Goal: Task Accomplishment & Management: Complete application form

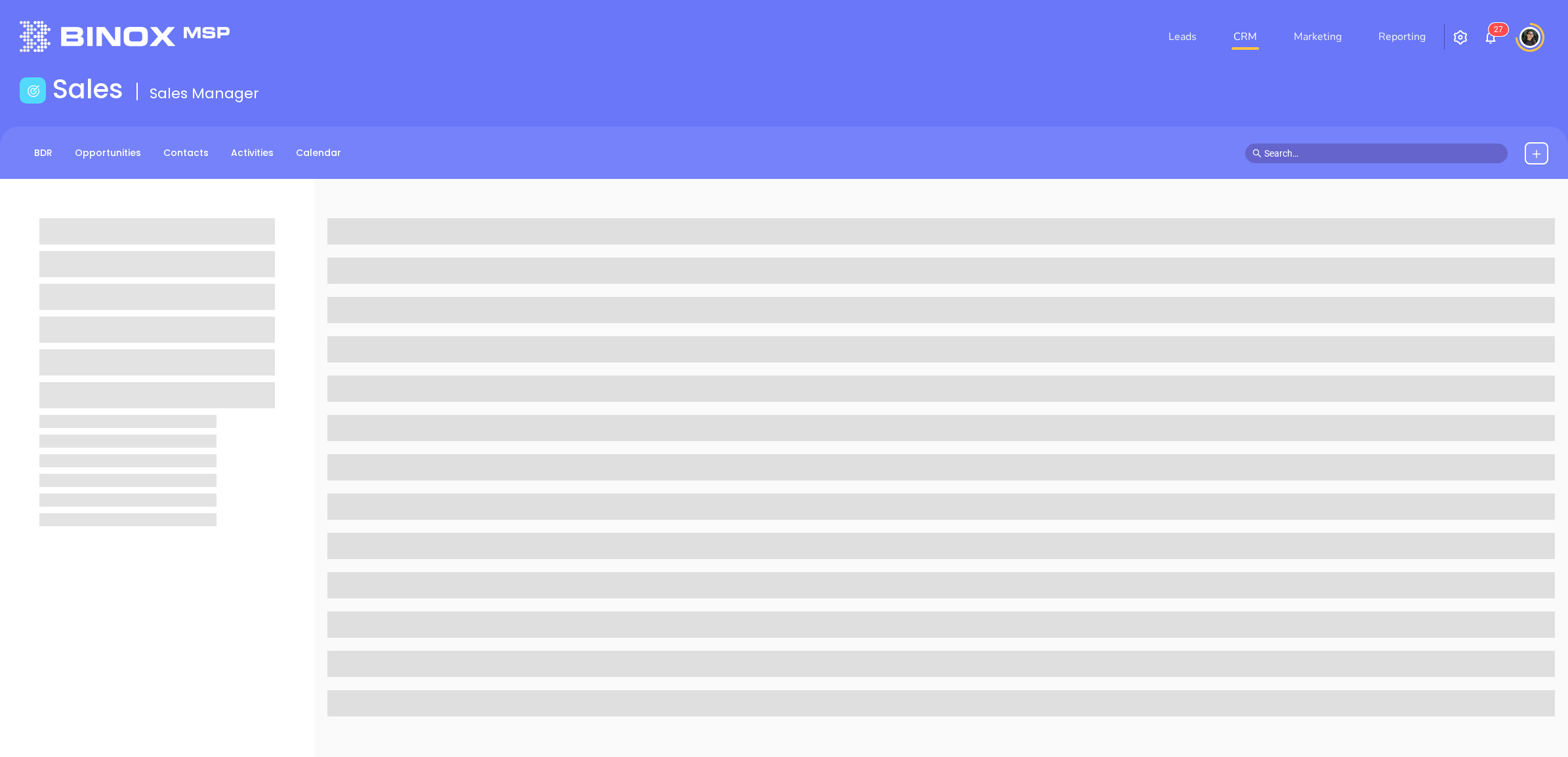
click at [1241, 44] on link "CRM" at bounding box center [1245, 36] width 34 height 26
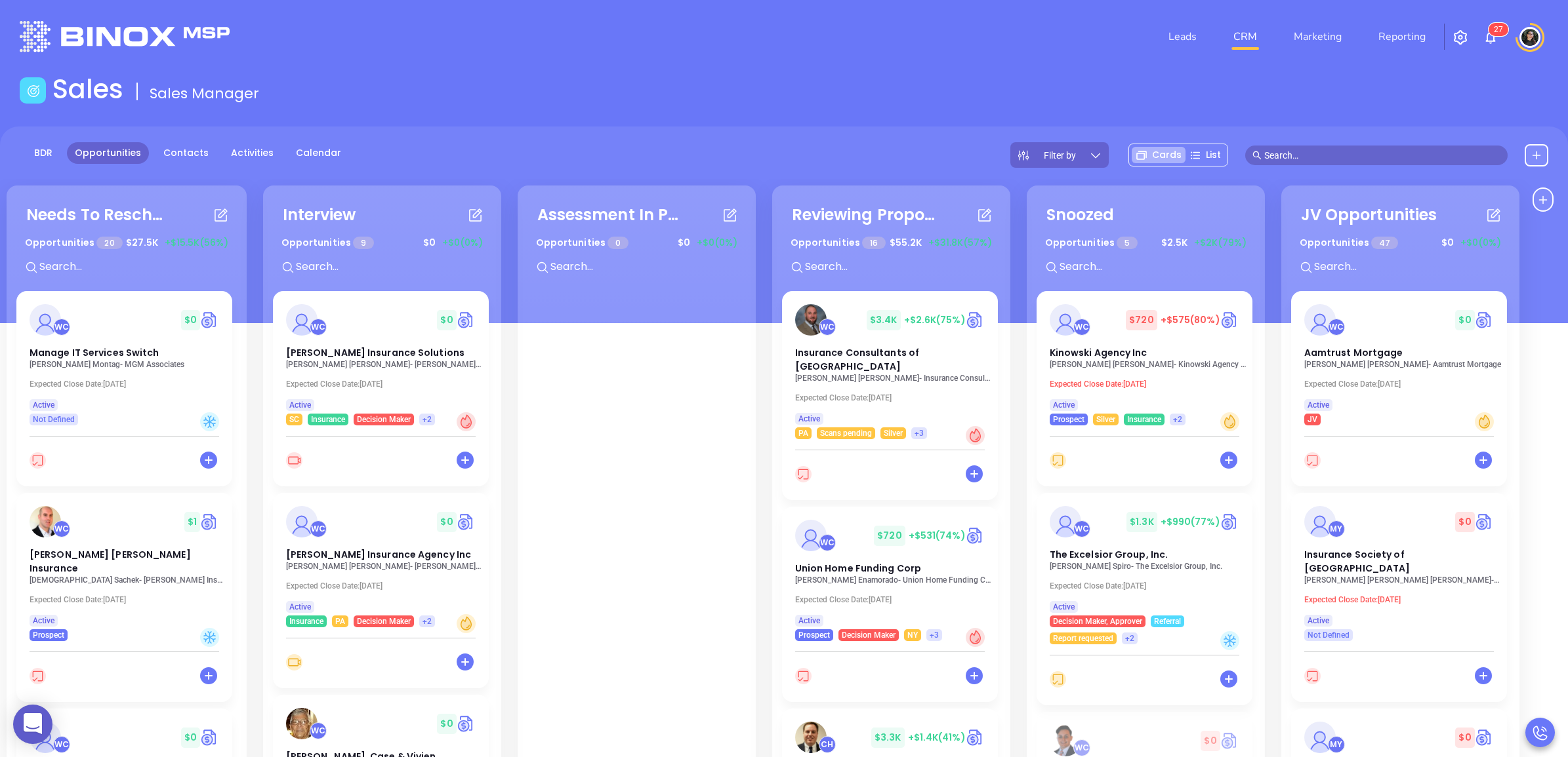
click at [987, 88] on div "Sales Sales Manager" at bounding box center [784, 92] width 1544 height 37
click at [379, 554] on span "[PERSON_NAME] Insurance Agency Inc" at bounding box center [378, 555] width 185 height 14
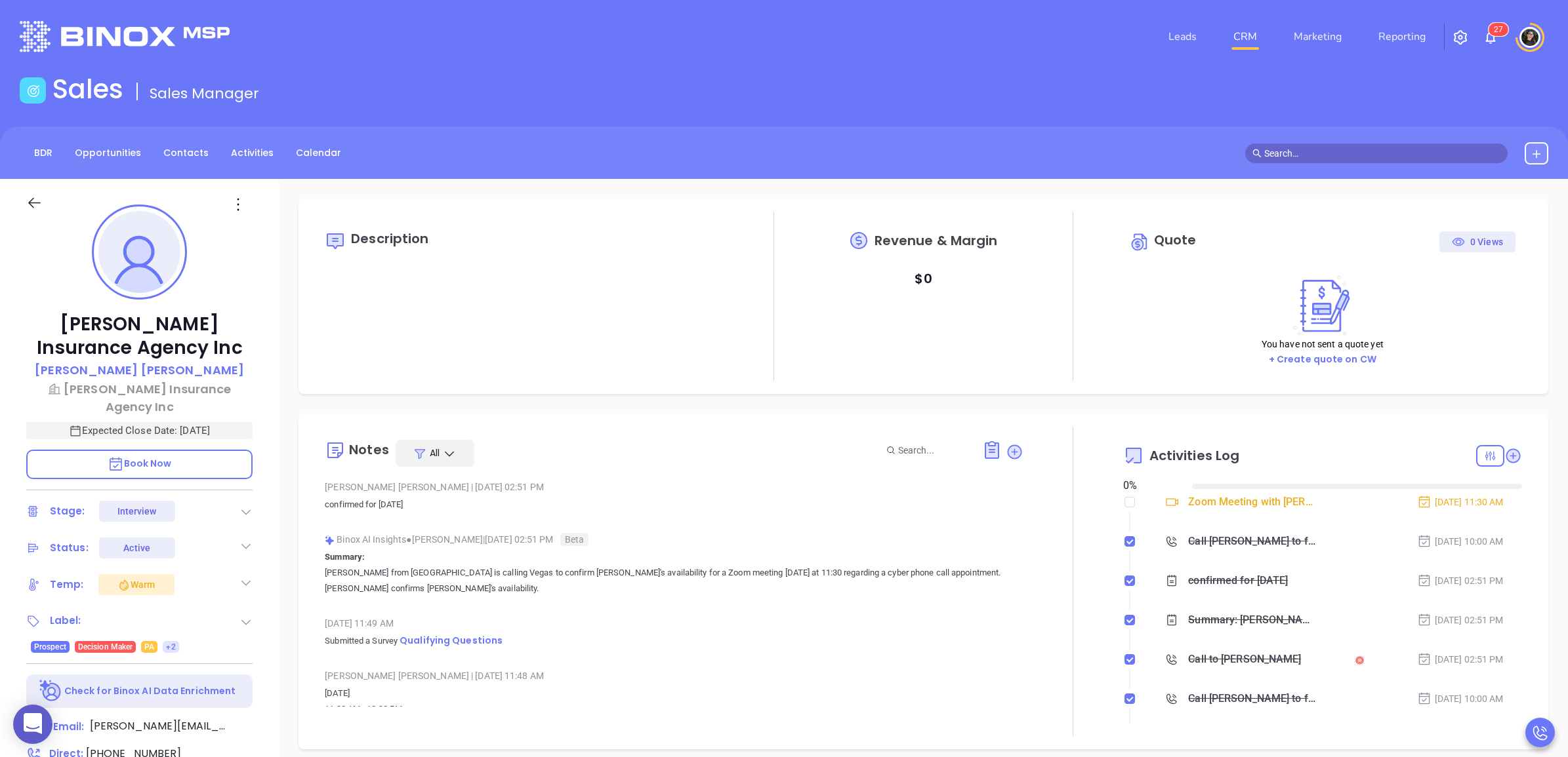
type input "[DATE]"
type input "[PERSON_NAME]"
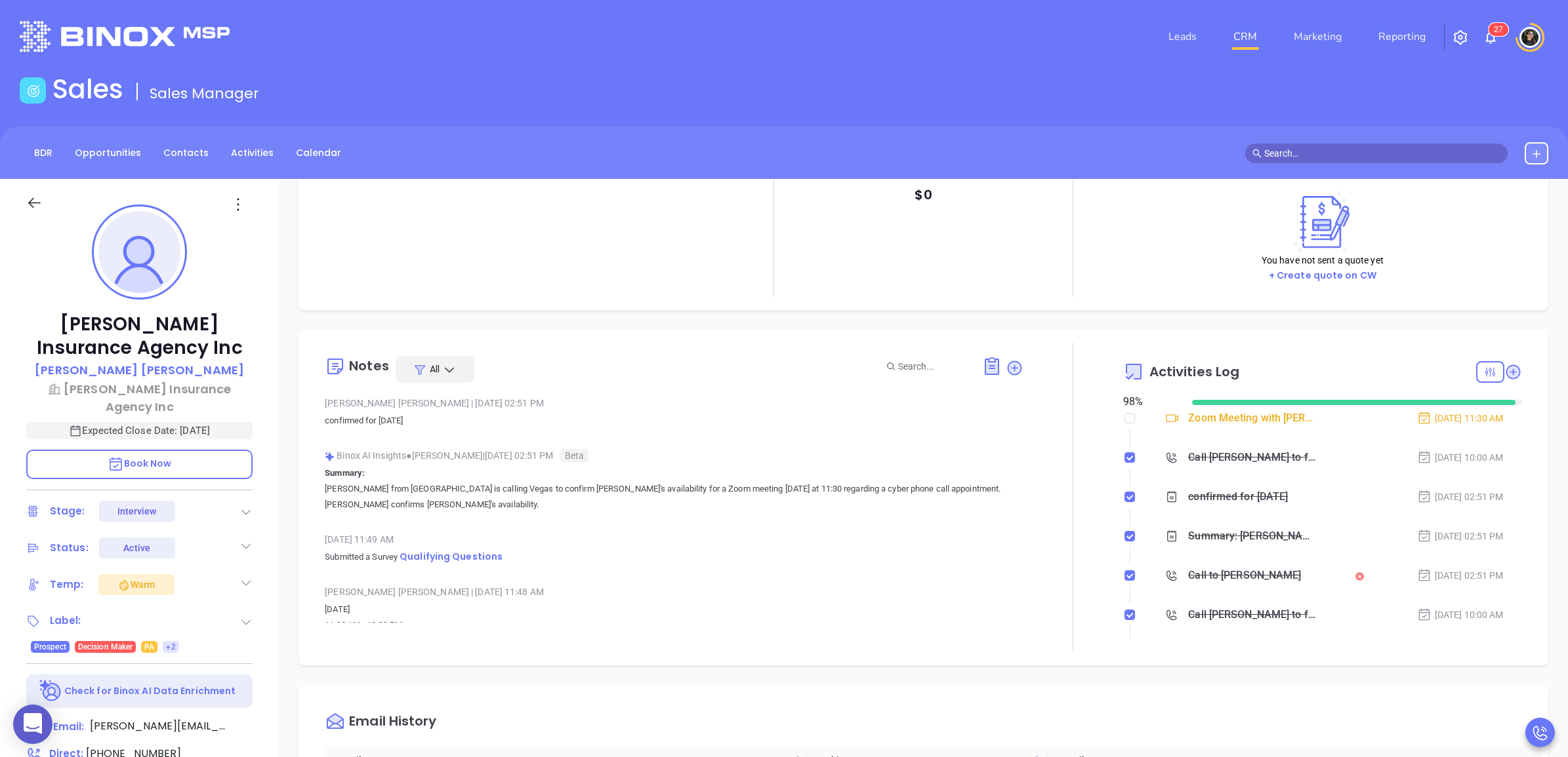
scroll to position [164, 0]
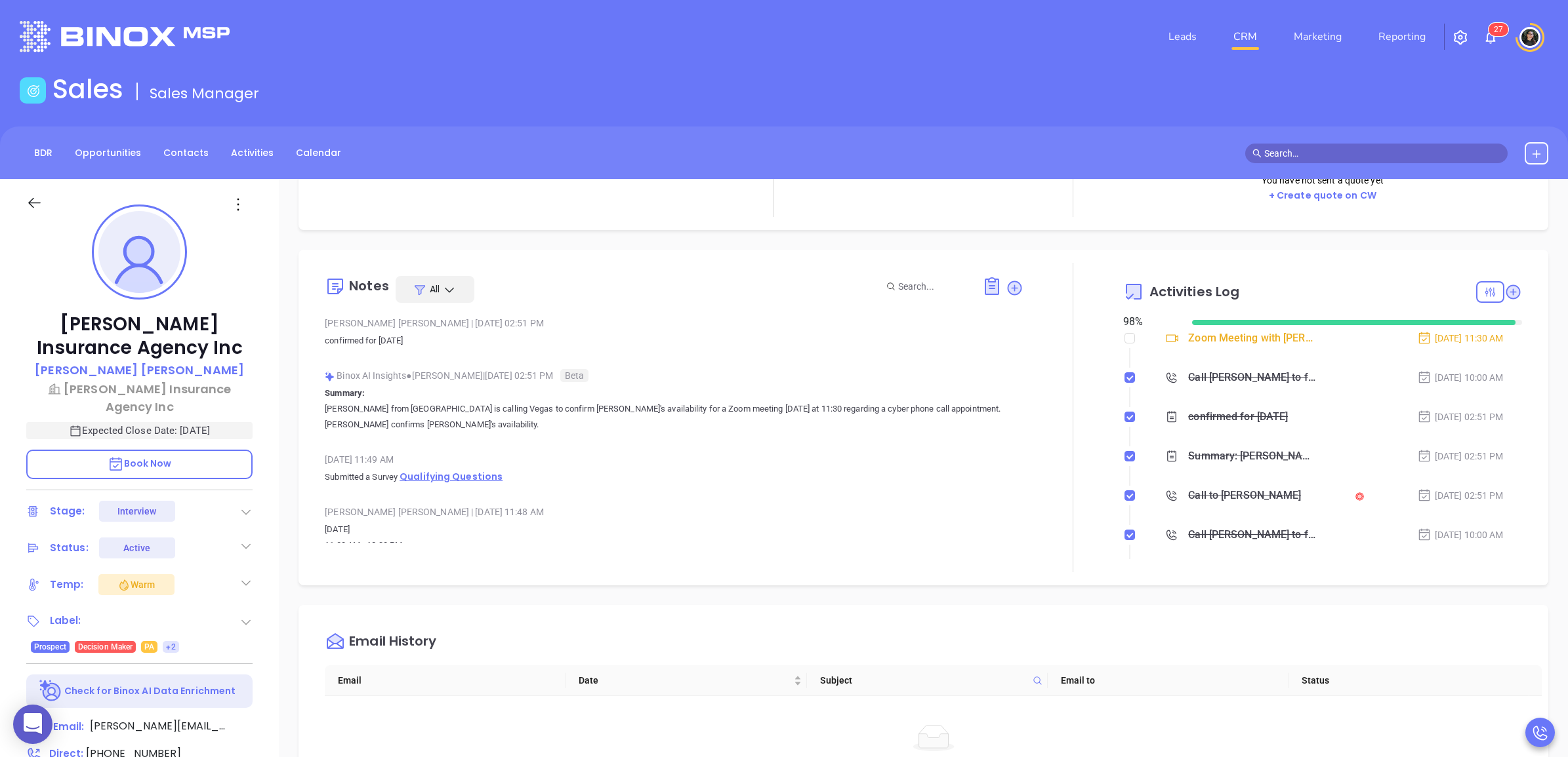
click at [463, 482] on span "Qualifying Questions" at bounding box center [450, 477] width 103 height 14
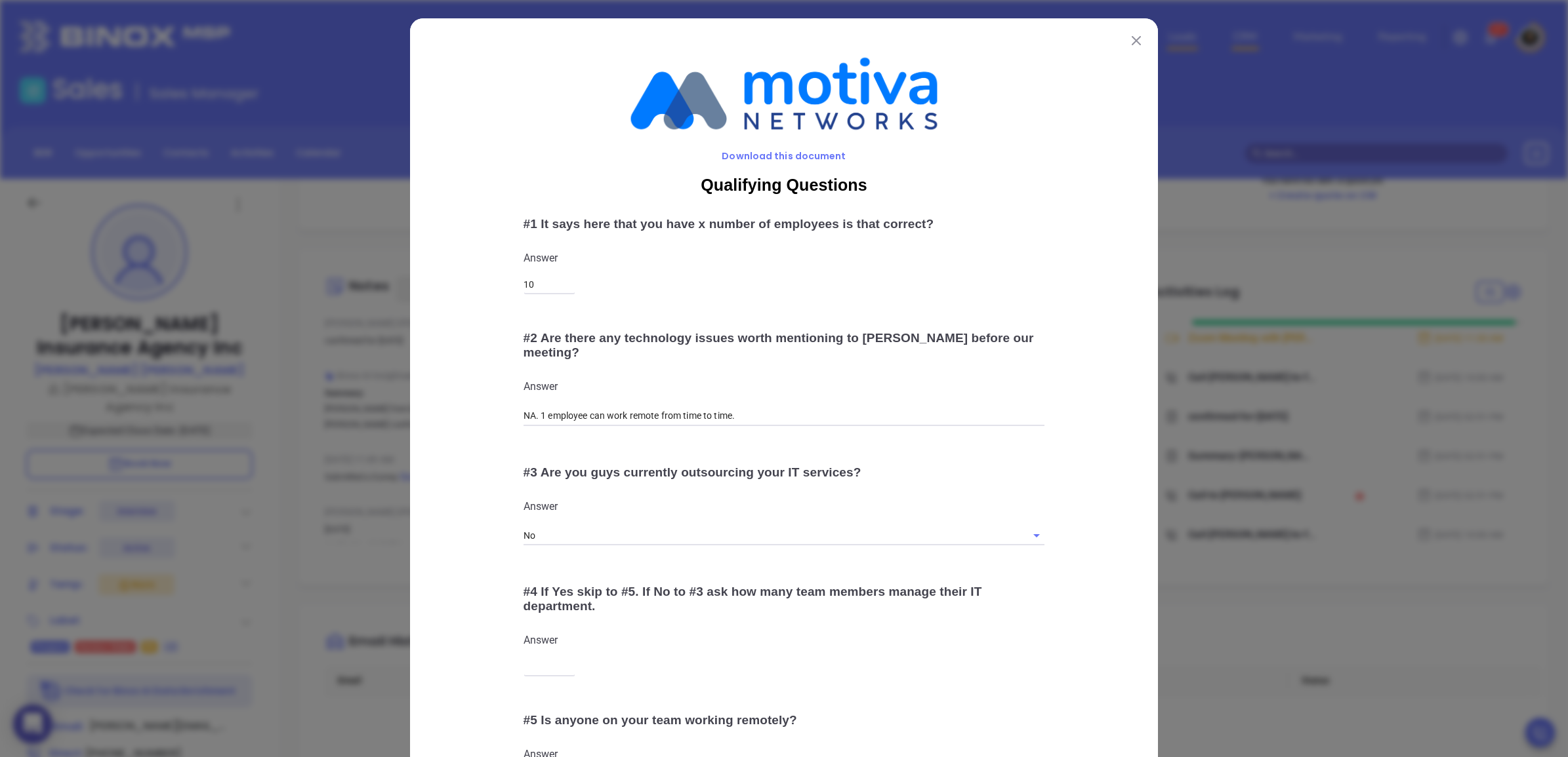
drag, startPoint x: 1133, startPoint y: 38, endPoint x: 1189, endPoint y: 33, distance: 56.2
click at [1133, 38] on img at bounding box center [1135, 40] width 9 height 9
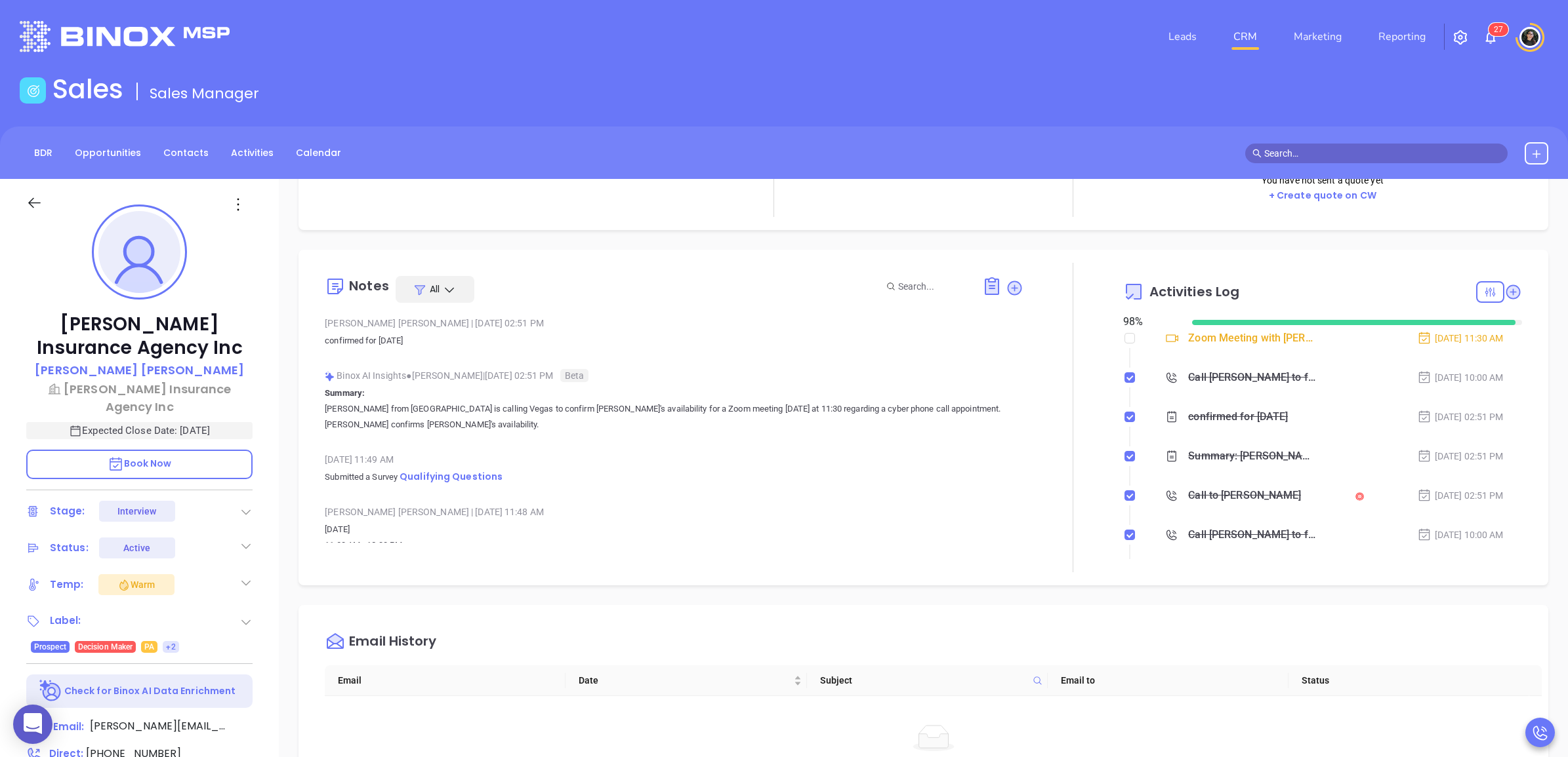
click at [1232, 28] on link "CRM" at bounding box center [1245, 36] width 34 height 26
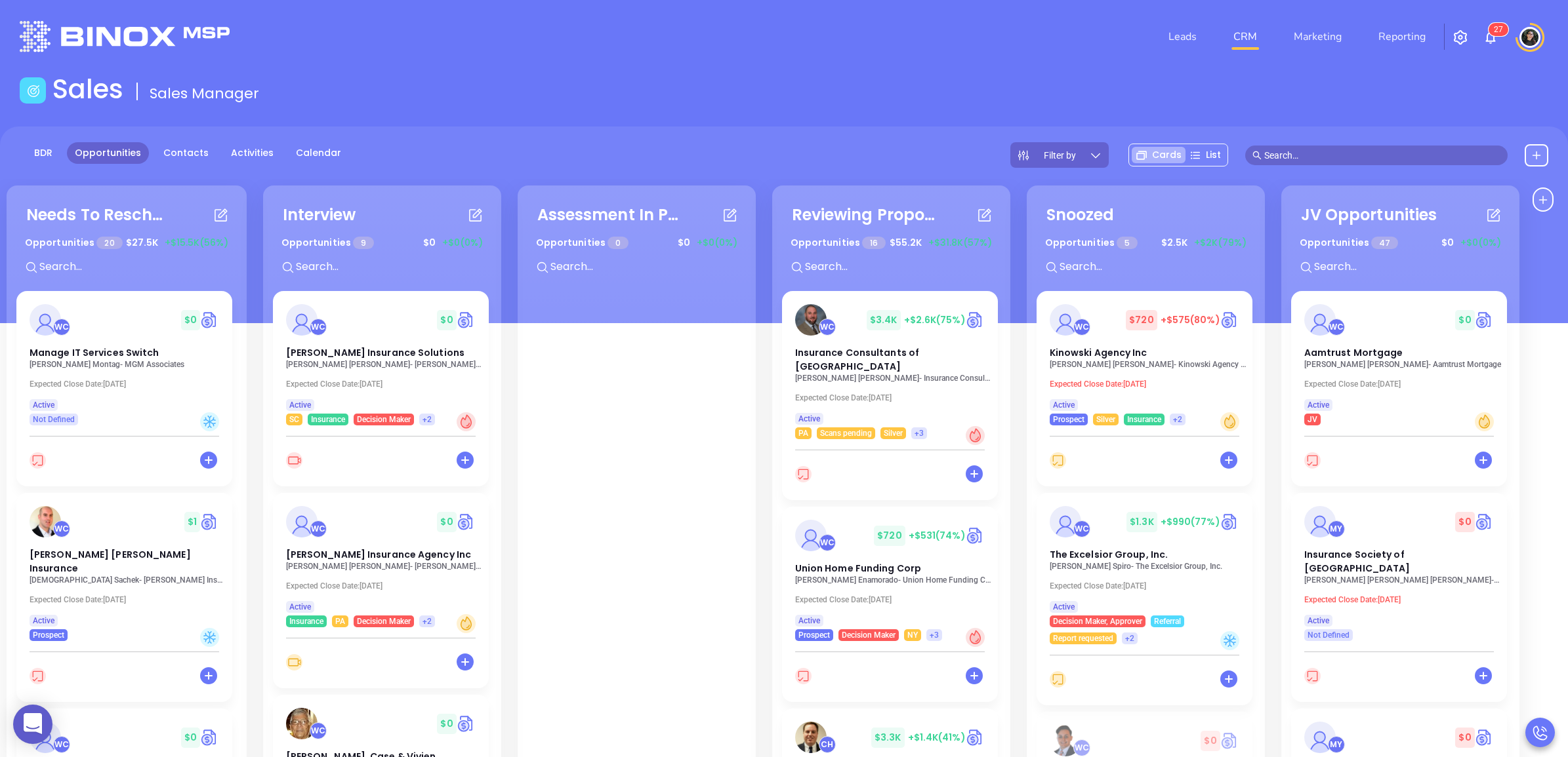
click at [843, 74] on div "Sales Sales Manager" at bounding box center [784, 92] width 1544 height 37
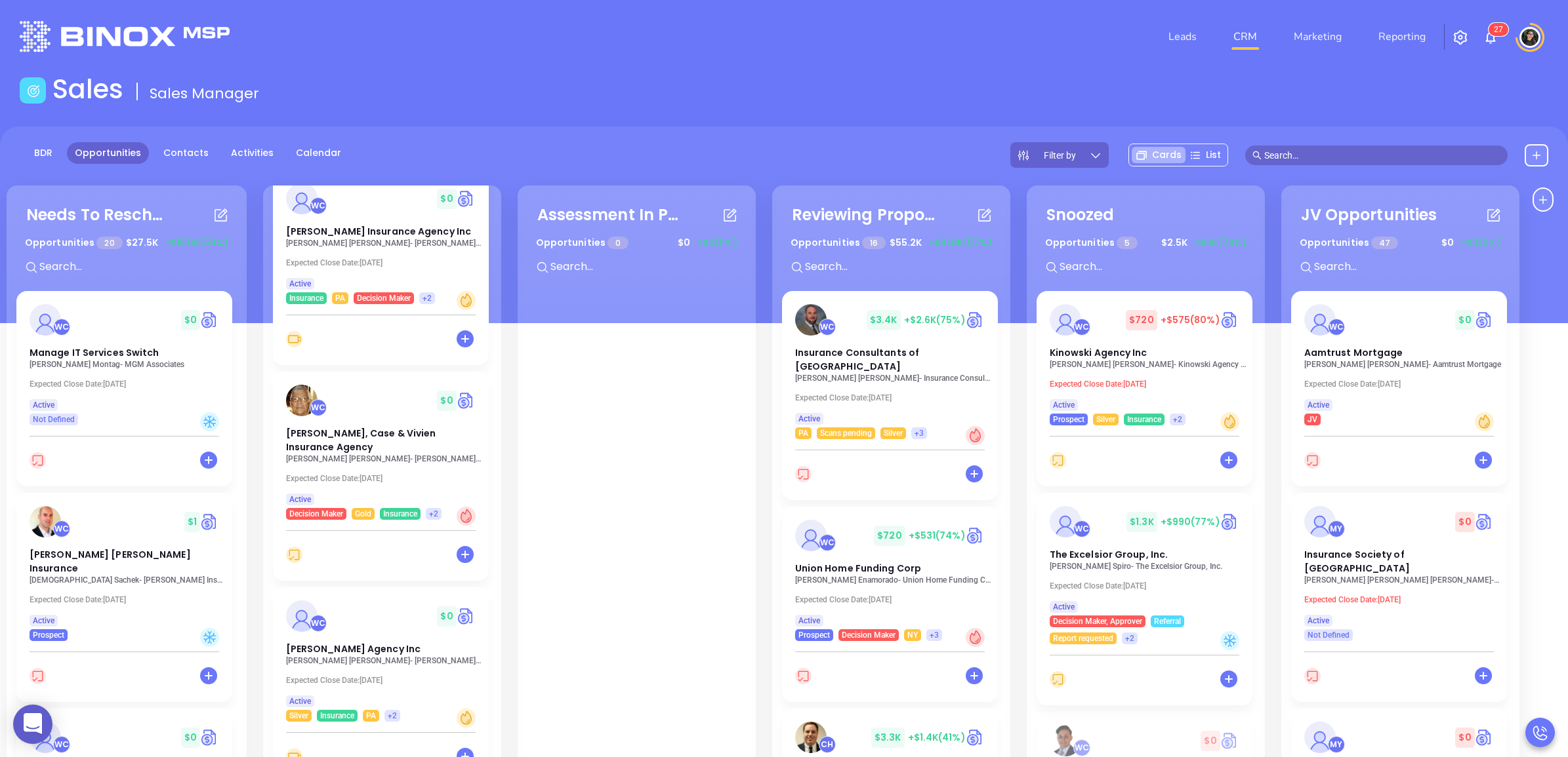
scroll to position [328, 0]
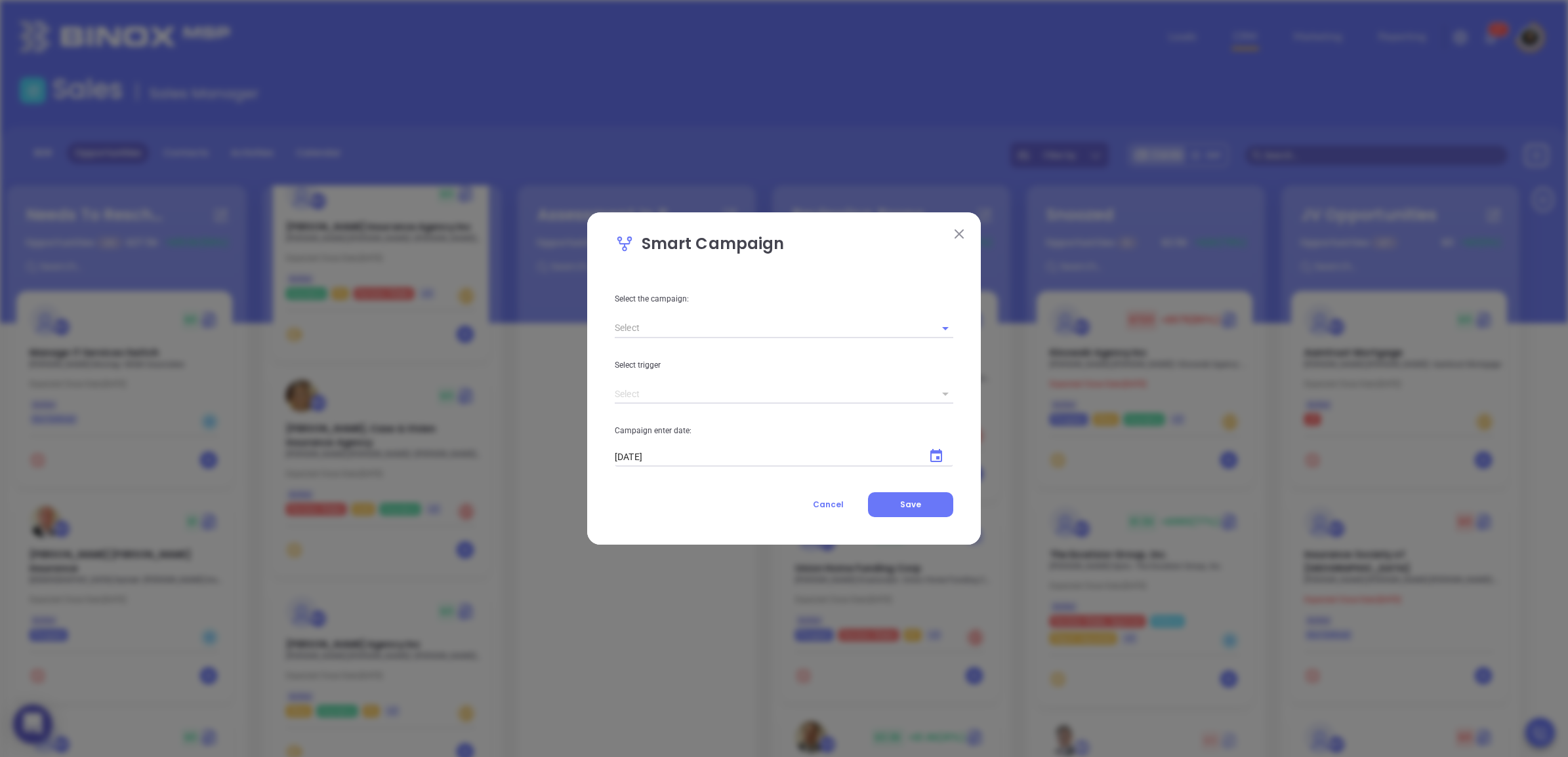
drag, startPoint x: 835, startPoint y: 500, endPoint x: 767, endPoint y: 523, distance: 71.8
click at [835, 500] on span "Cancel" at bounding box center [828, 504] width 31 height 12
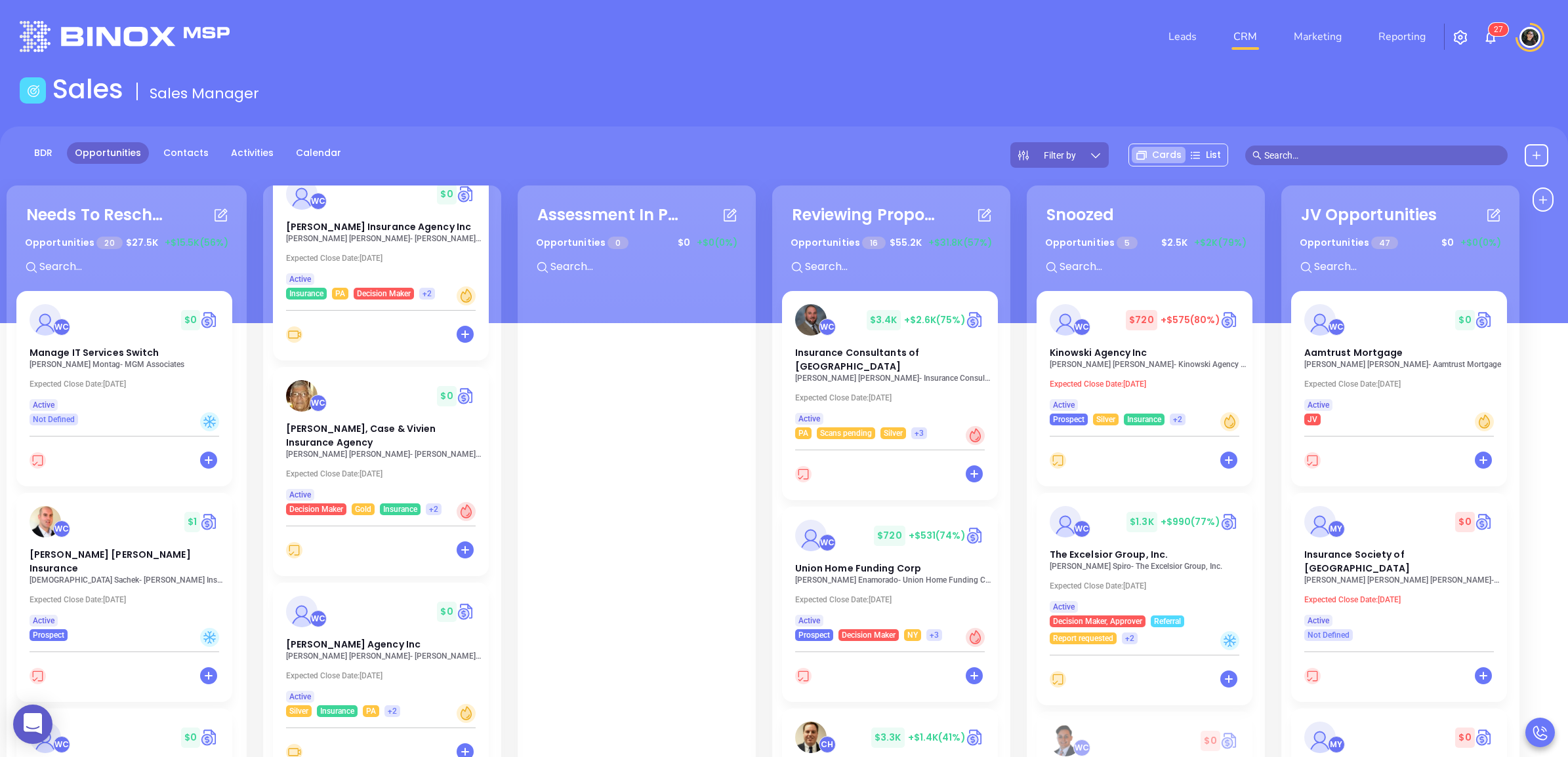
click at [710, 132] on div "BDR Opportunities Contacts Activities Calendar Filter by Cards List" at bounding box center [784, 225] width 1568 height 197
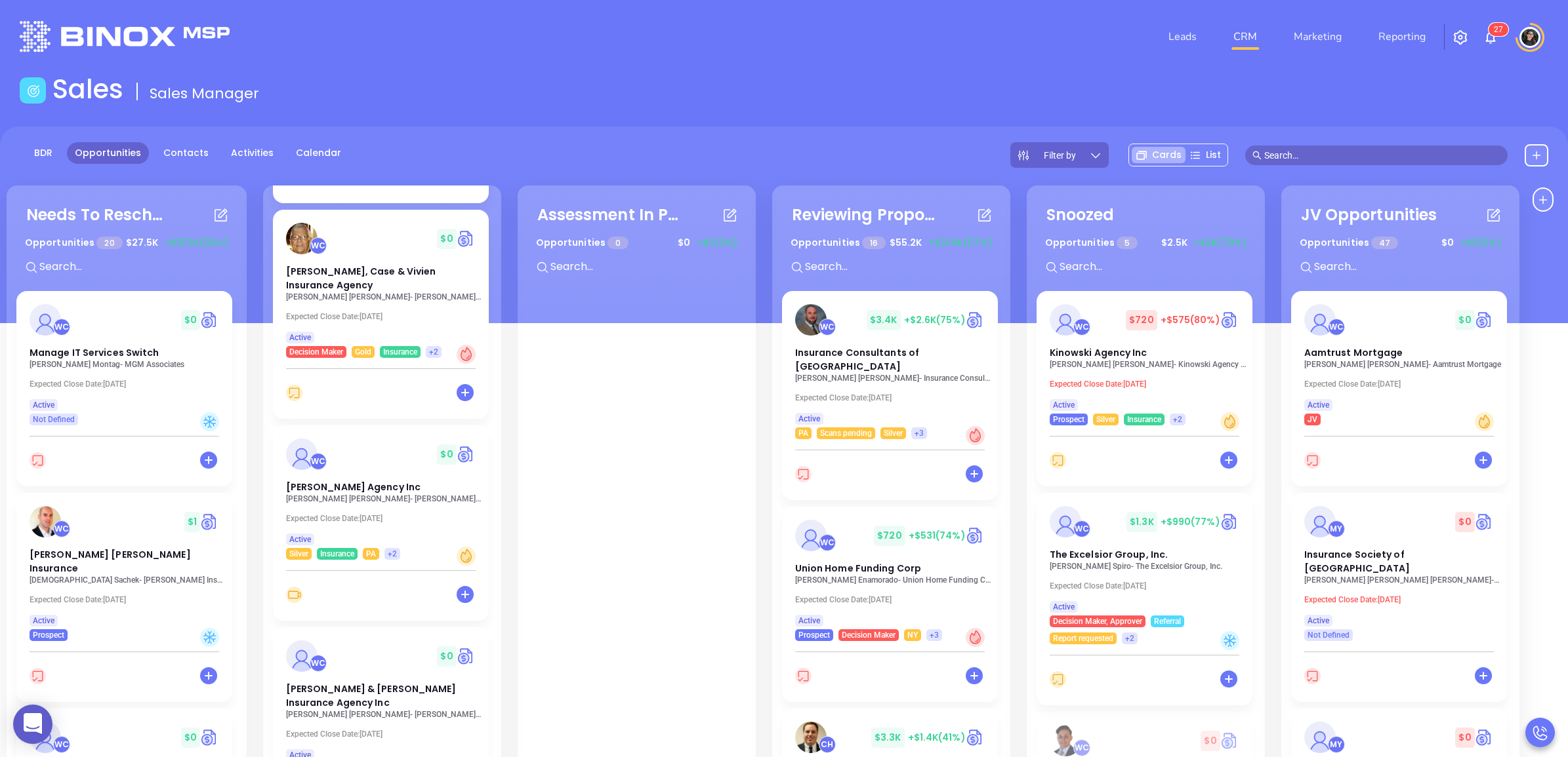
scroll to position [574, 0]
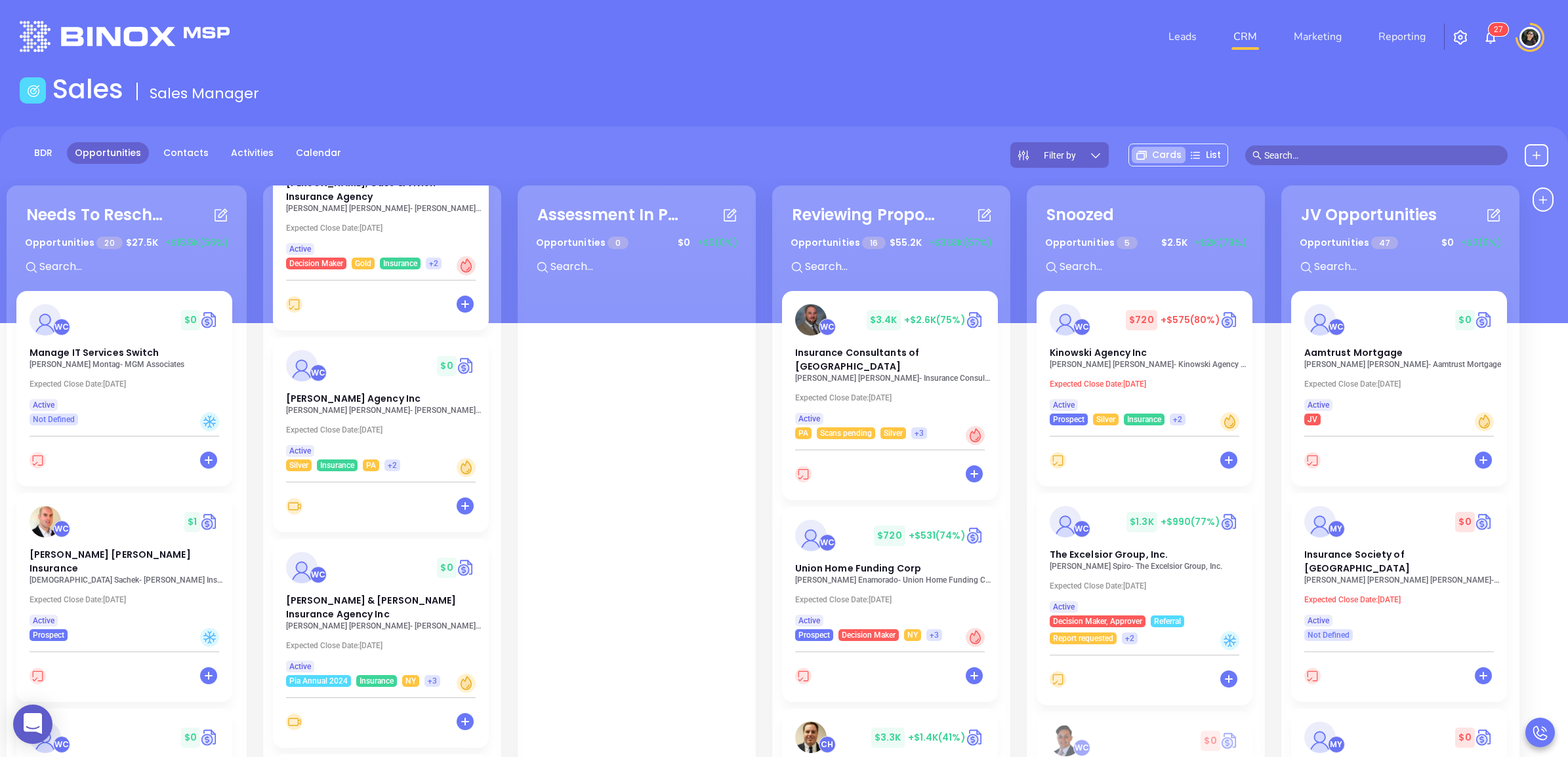
click at [343, 411] on p "[PERSON_NAME] Agency Inc" at bounding box center [384, 409] width 197 height 9
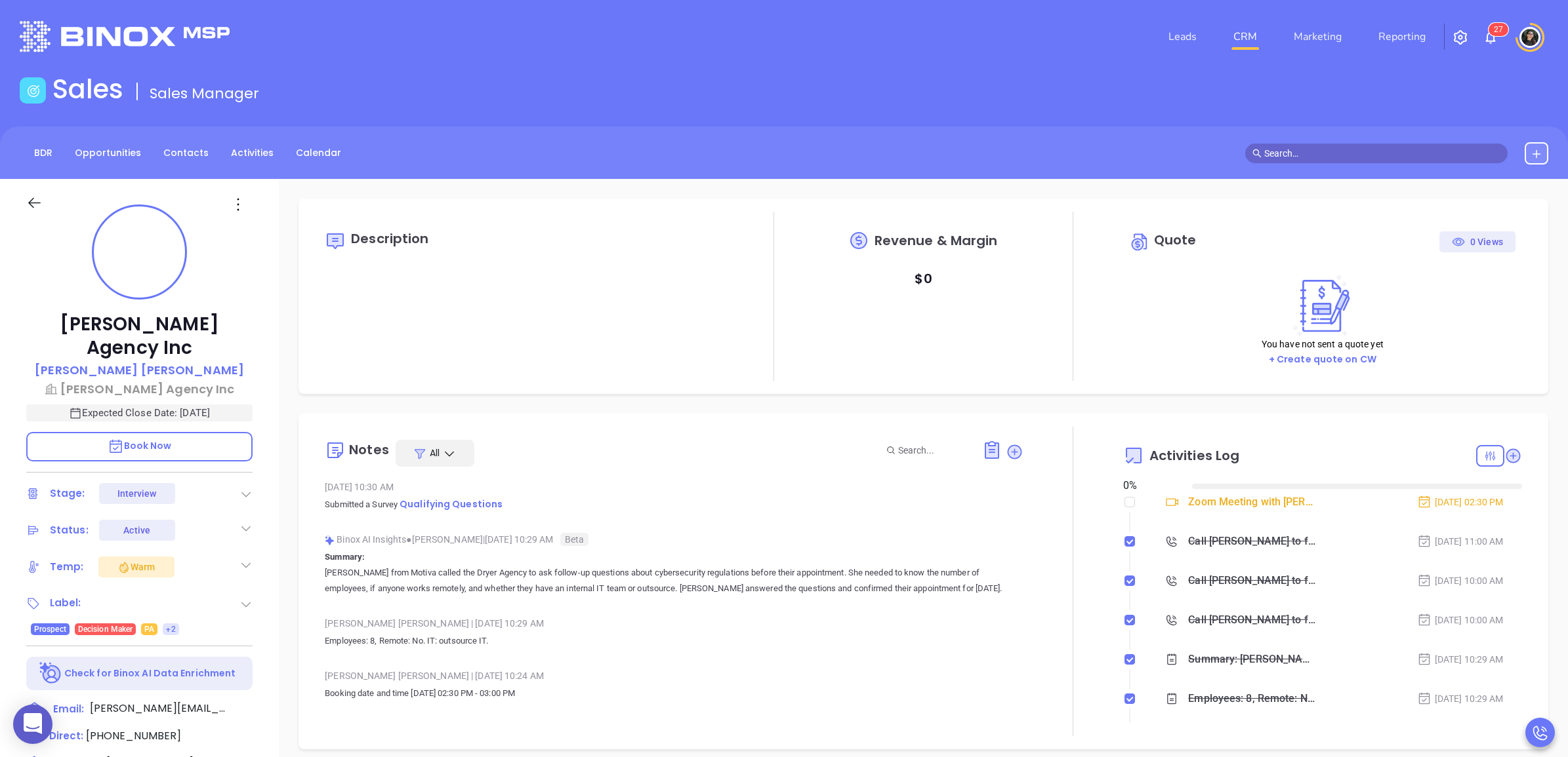
type input "[DATE]"
type input "[PERSON_NAME]"
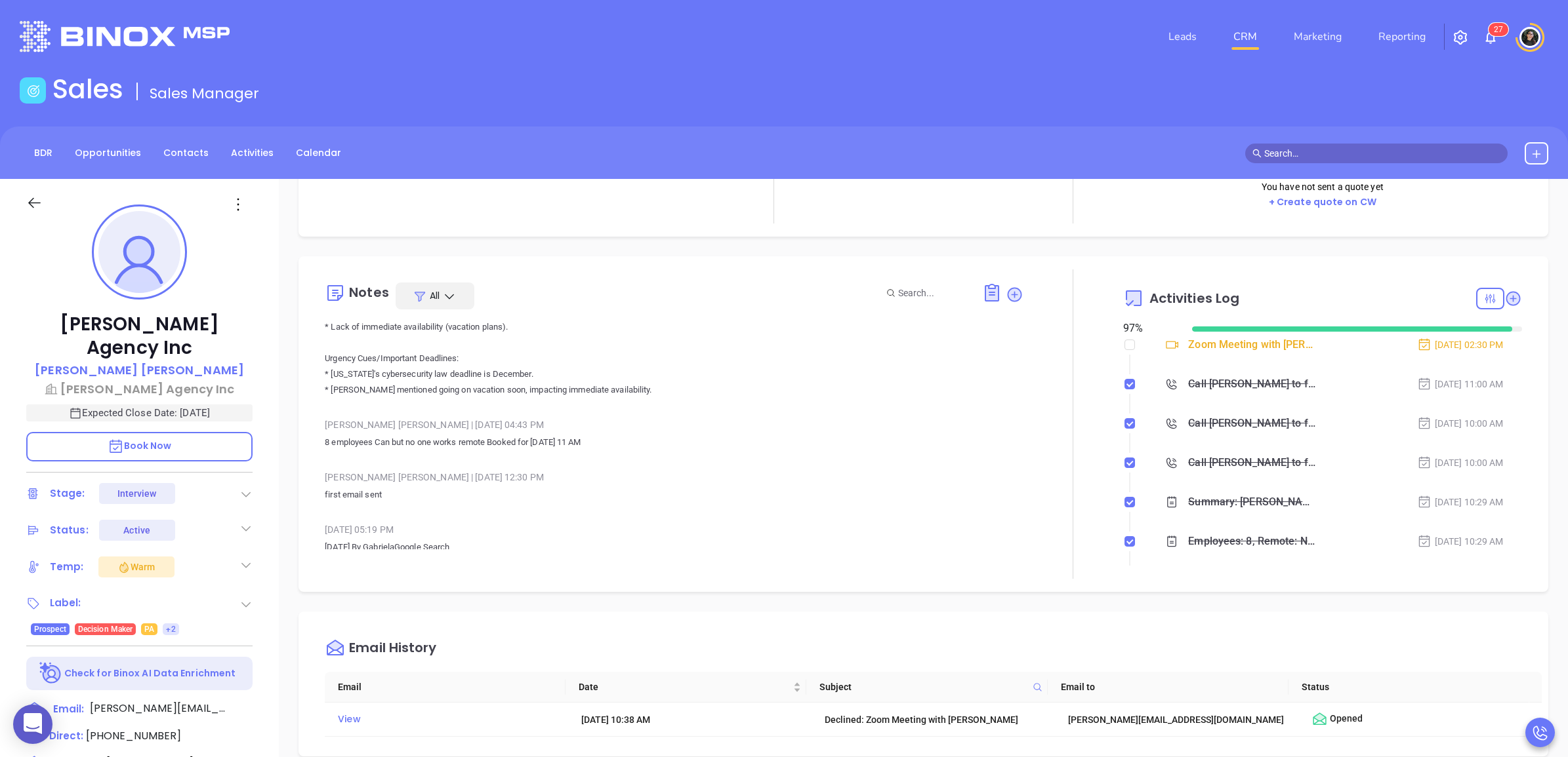
scroll to position [164, 0]
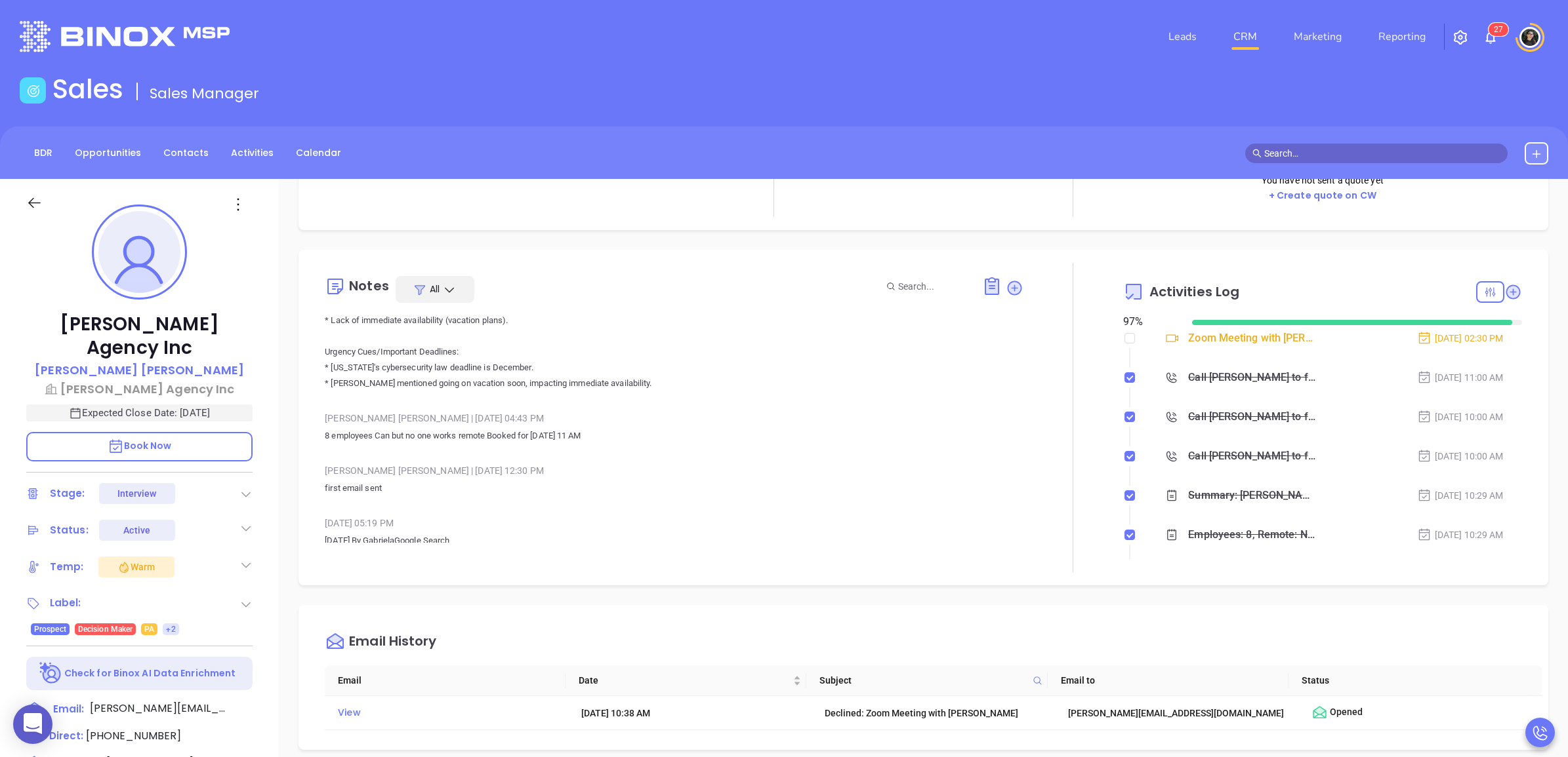
click at [1235, 20] on nav "Leads CRM Marketing Reporting" at bounding box center [1297, 37] width 294 height 47
click at [1237, 24] on link "CRM" at bounding box center [1245, 36] width 34 height 26
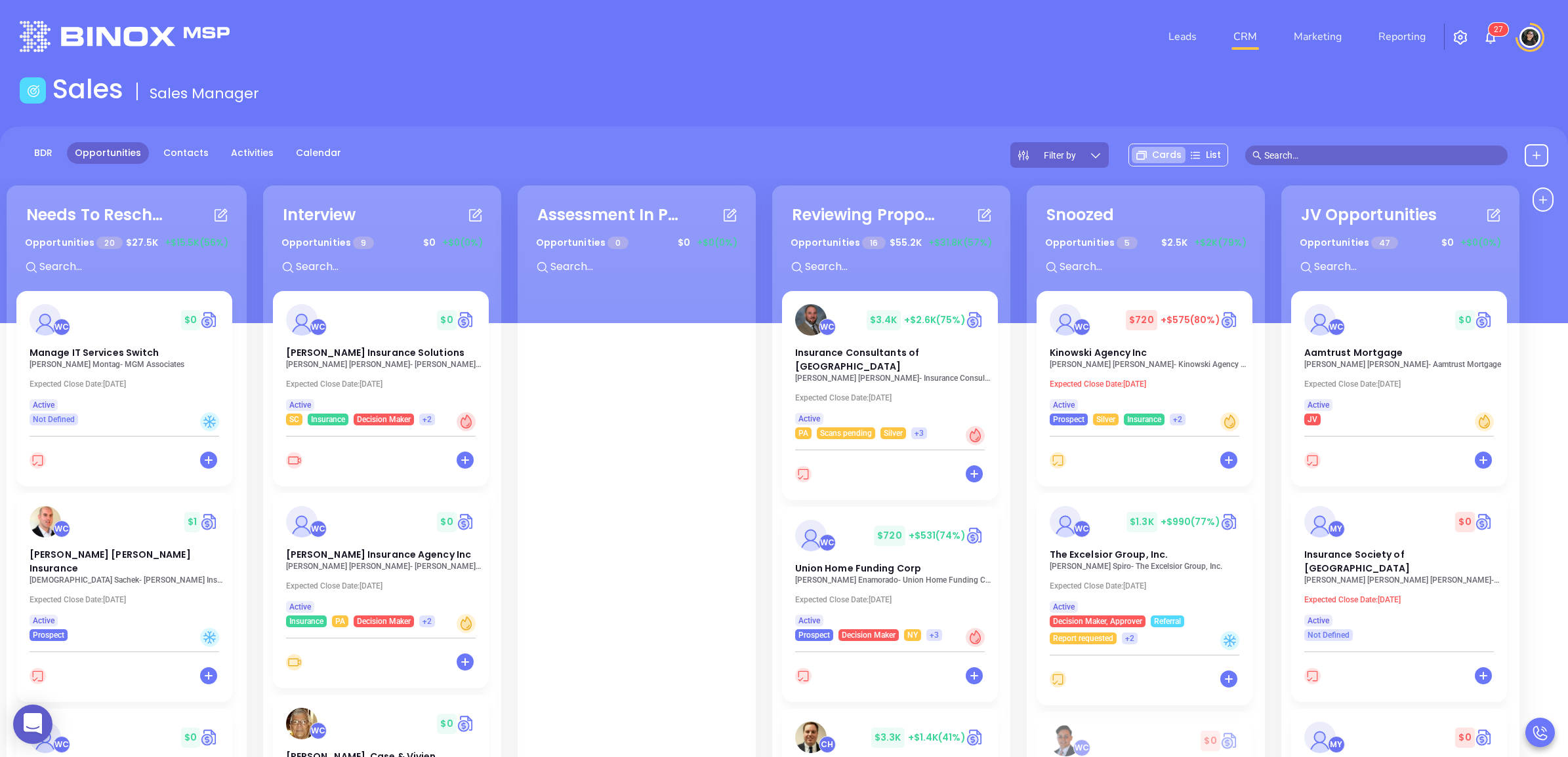
click at [860, 82] on div "Sales Sales Manager" at bounding box center [784, 92] width 1544 height 37
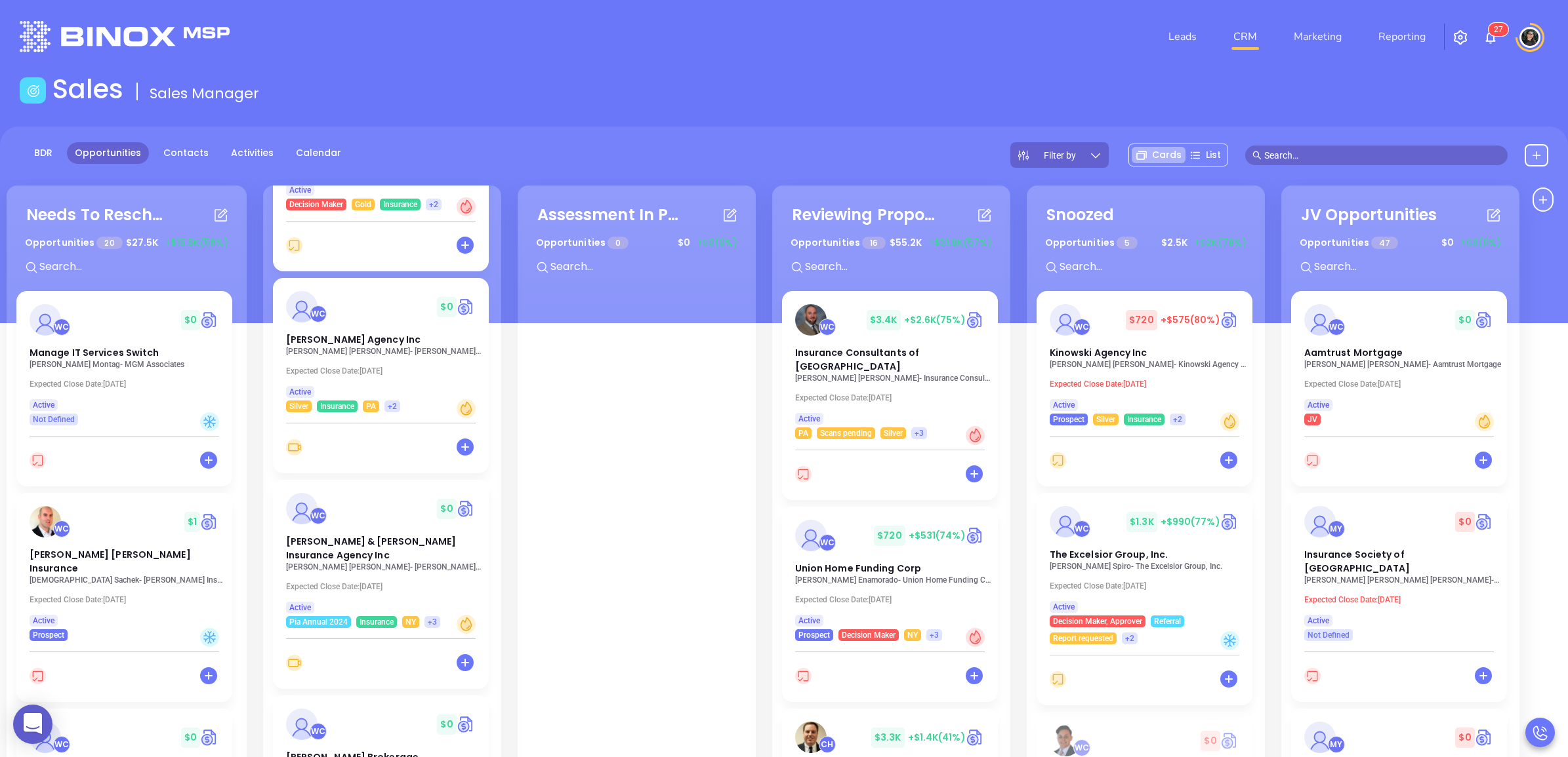
click at [421, 559] on div "WC $ 0 [PERSON_NAME] & [PERSON_NAME] Insurance Agency Inc [PERSON_NAME] - [PERS…" at bounding box center [381, 554] width 216 height 148
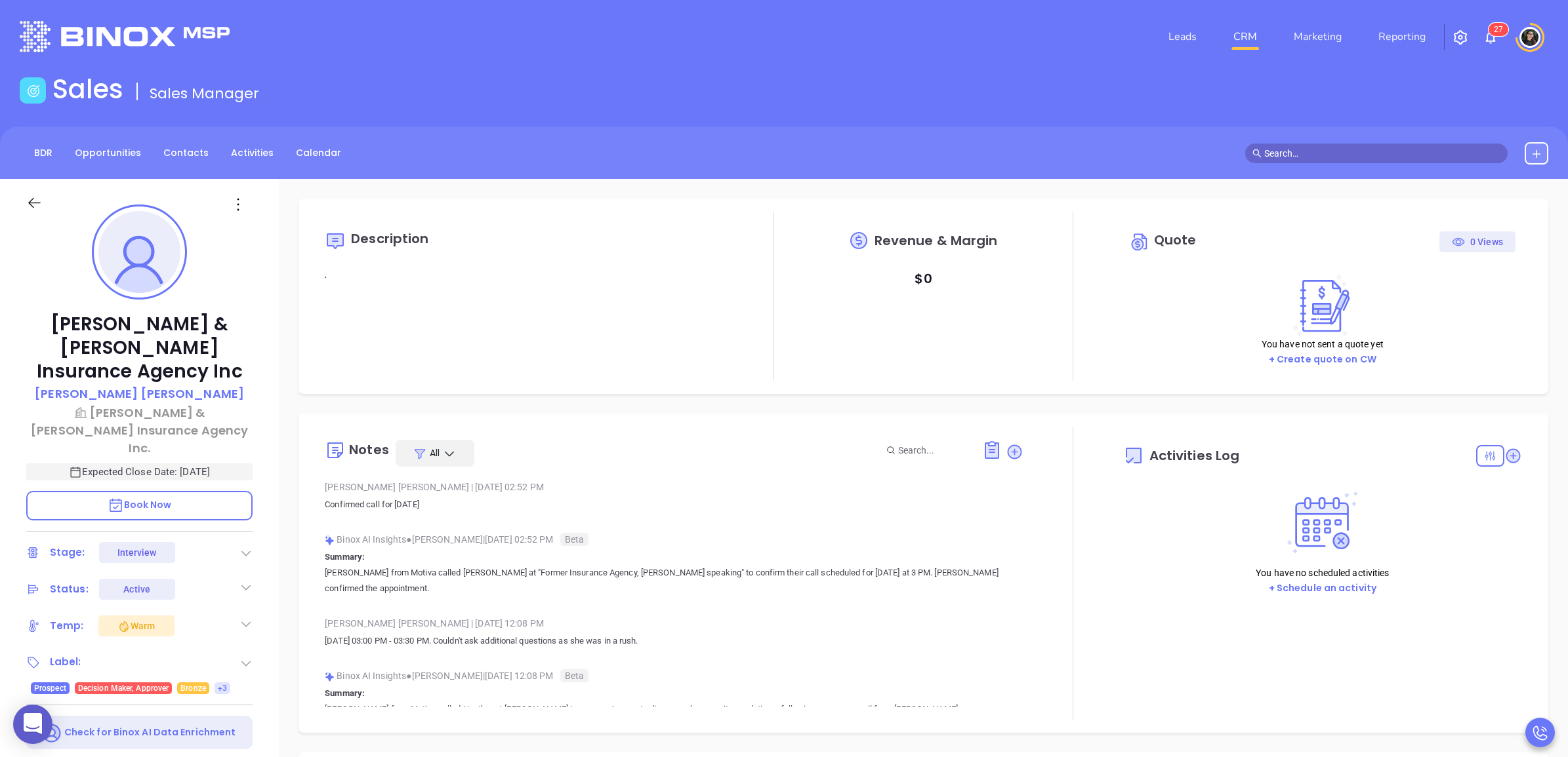
type input "[DATE]"
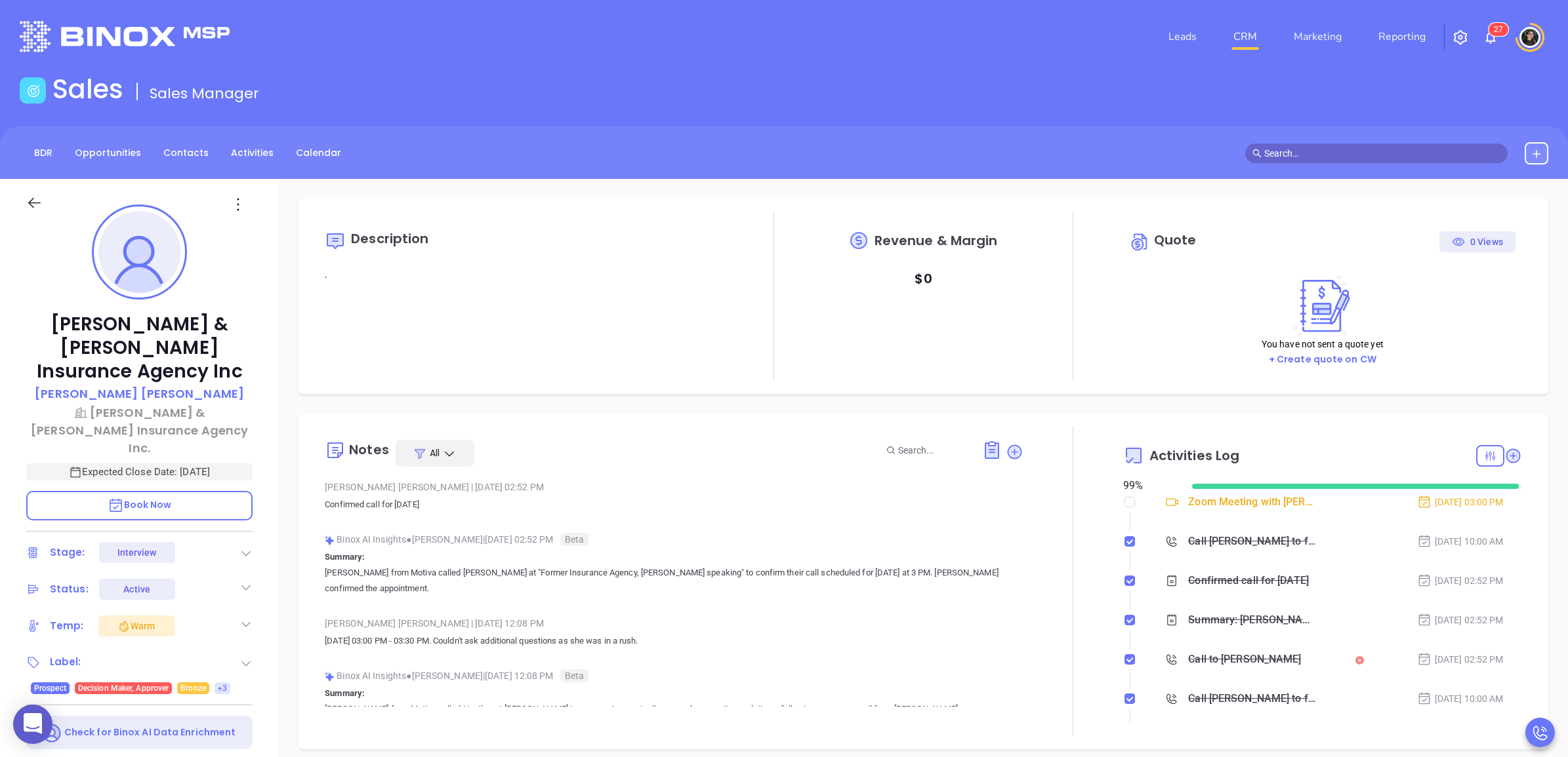
type input "[PERSON_NAME]"
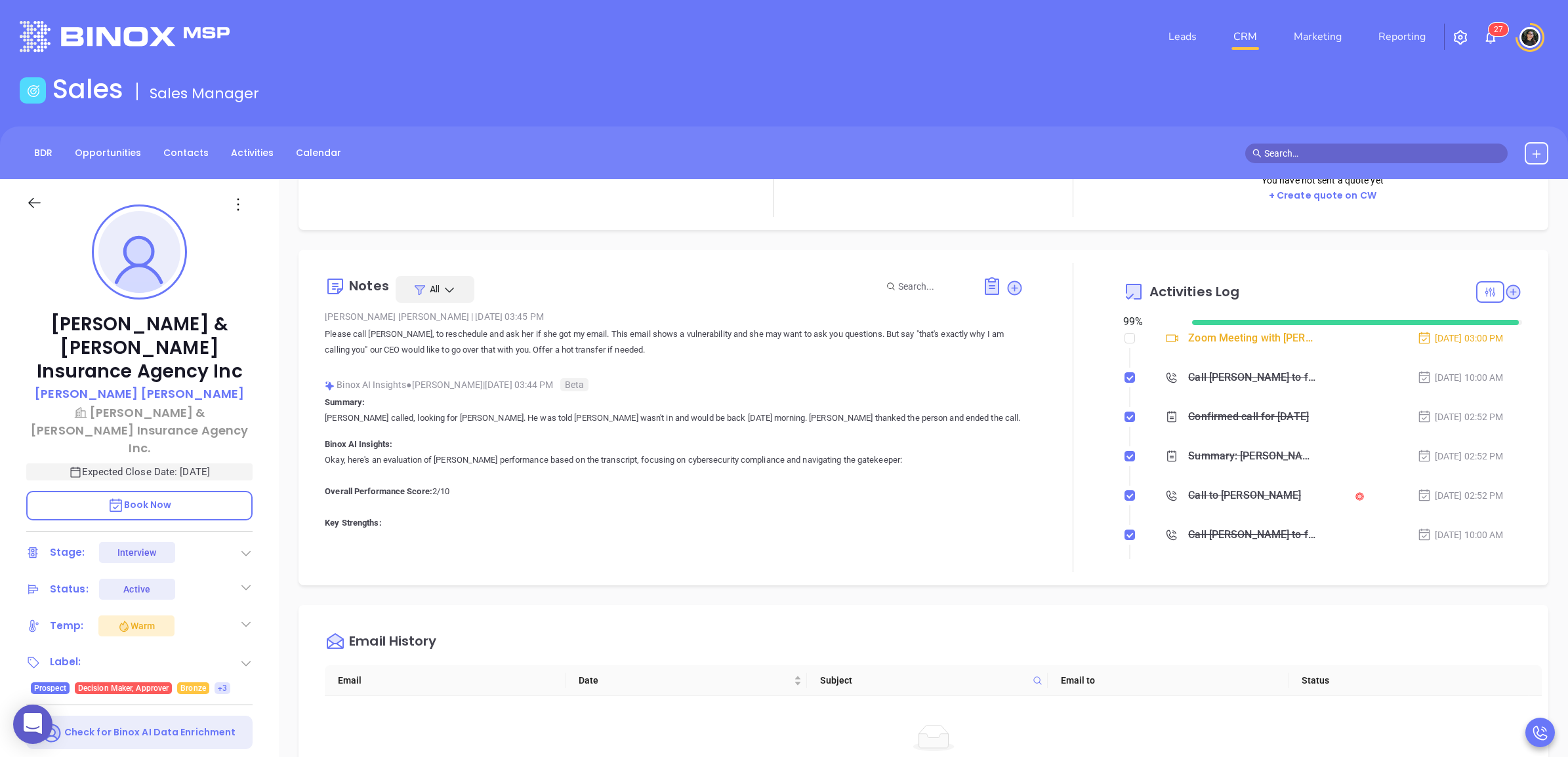
scroll to position [5081, 0]
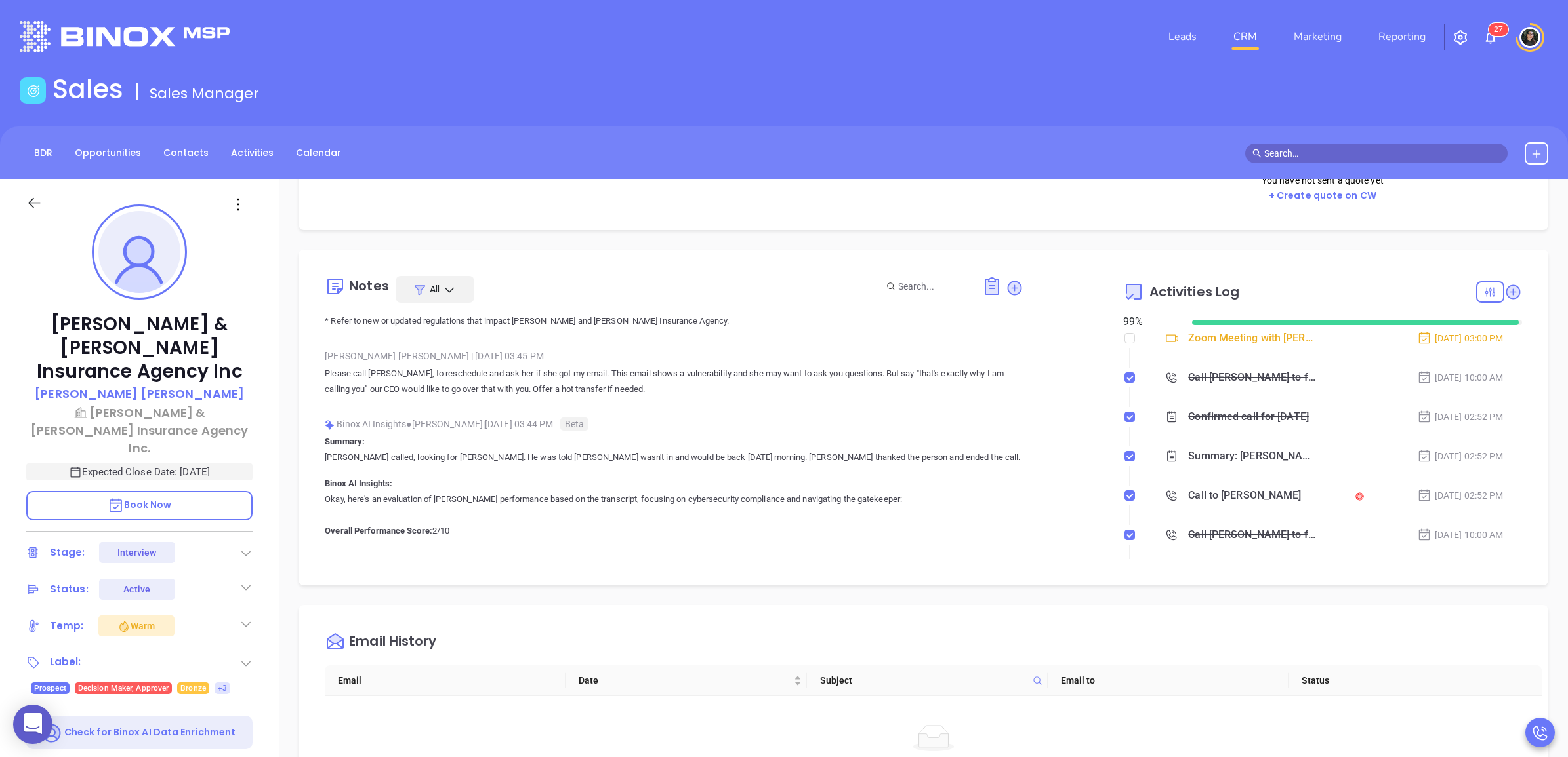
click at [1253, 35] on link "CRM" at bounding box center [1245, 36] width 34 height 26
